Goal: Task Accomplishment & Management: Use online tool/utility

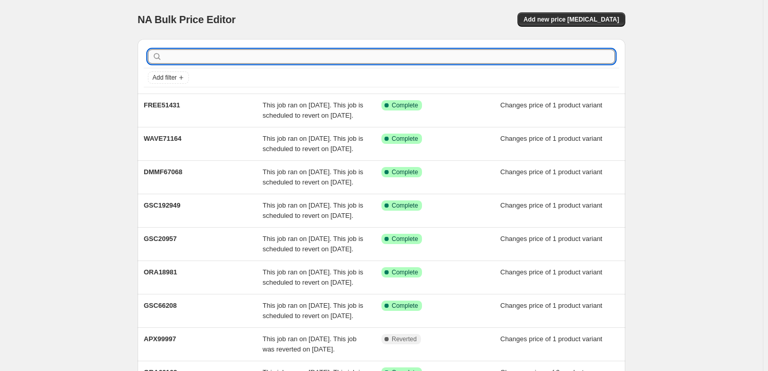
click at [300, 59] on input "text" at bounding box center [389, 56] width 451 height 14
paste input "APX99997"
type input "APX99997"
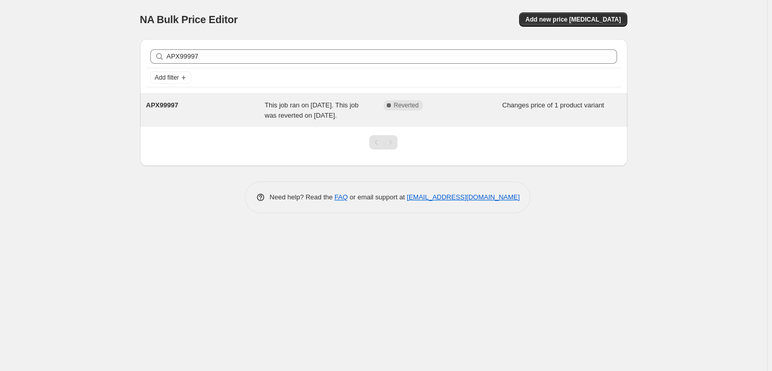
click at [212, 117] on div "APX99997" at bounding box center [205, 110] width 119 height 21
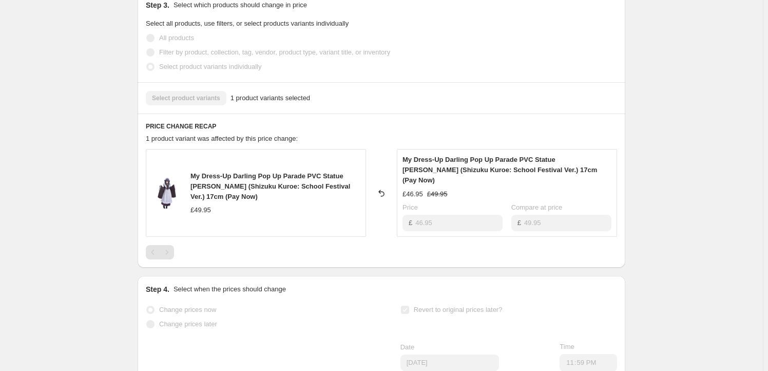
scroll to position [208, 0]
